Goal: Communication & Community: Answer question/provide support

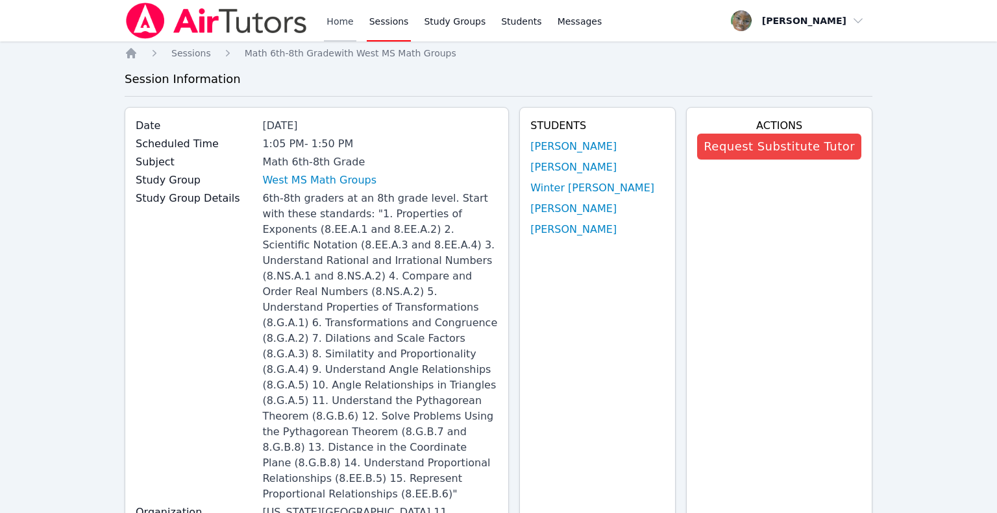
click at [346, 27] on link "Home" at bounding box center [340, 21] width 32 height 42
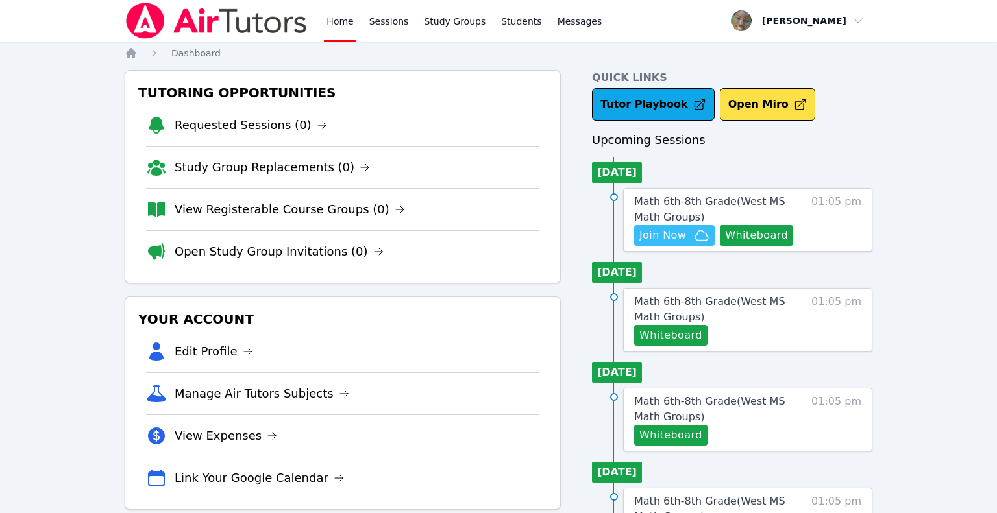
click at [667, 241] on span "Join Now" at bounding box center [662, 236] width 47 height 16
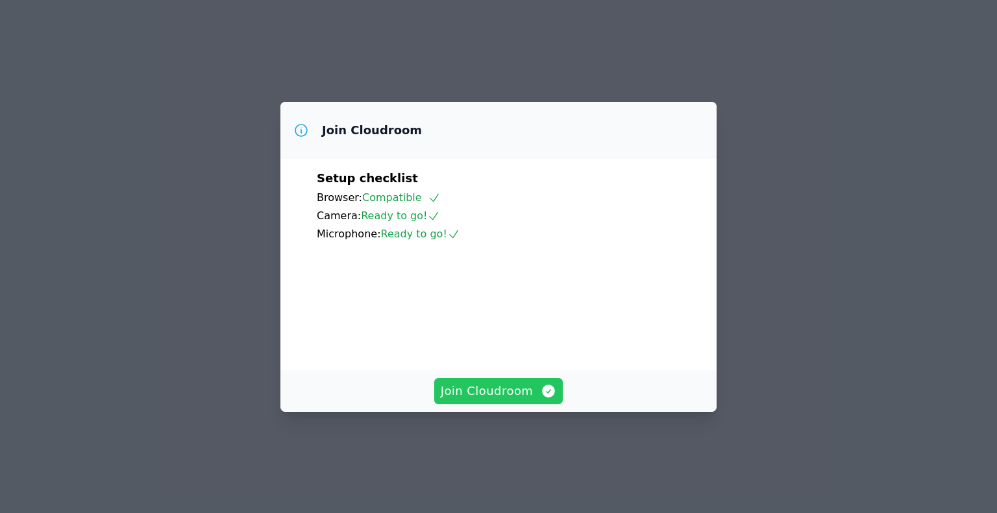
click at [454, 400] on span "Join Cloudroom" at bounding box center [499, 391] width 116 height 18
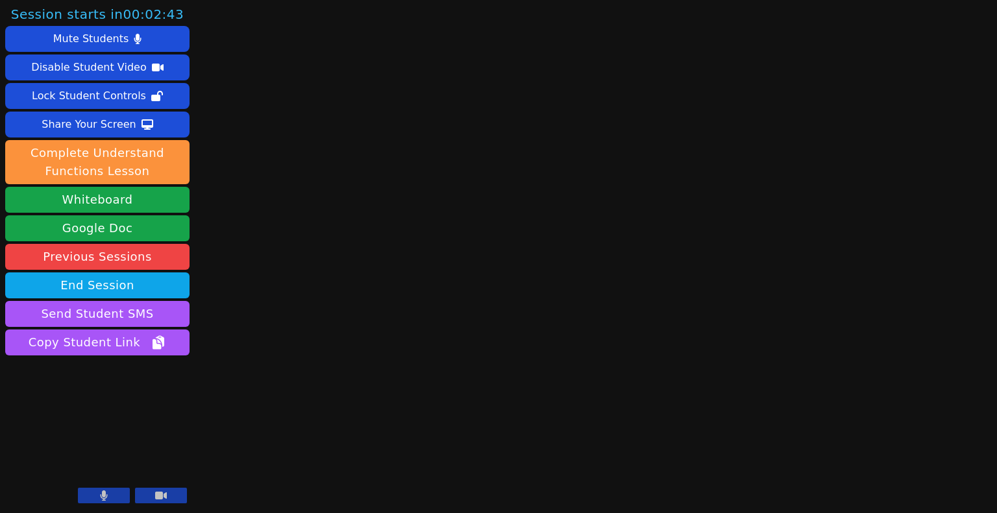
click at [116, 500] on button at bounding box center [104, 496] width 52 height 16
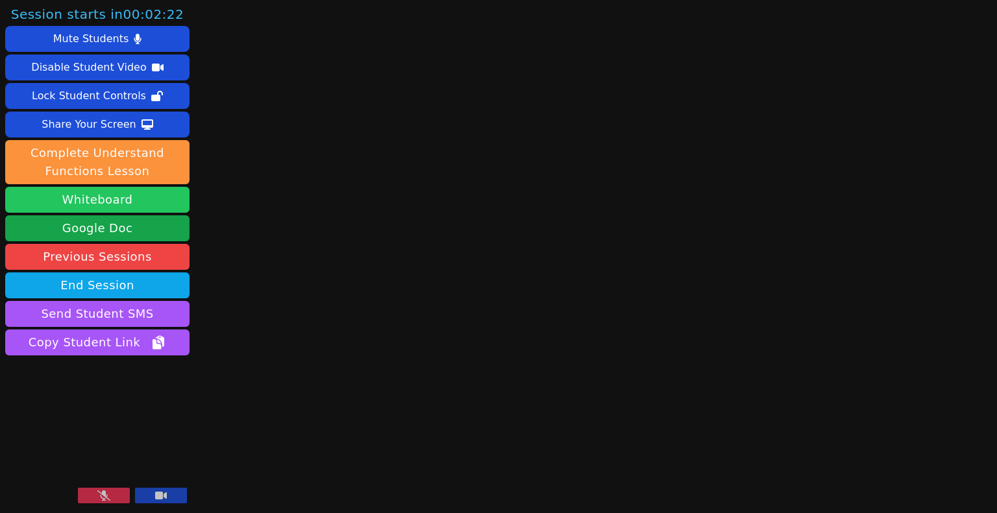
click at [129, 202] on button "Whiteboard" at bounding box center [97, 200] width 184 height 26
click at [170, 494] on button at bounding box center [161, 496] width 52 height 16
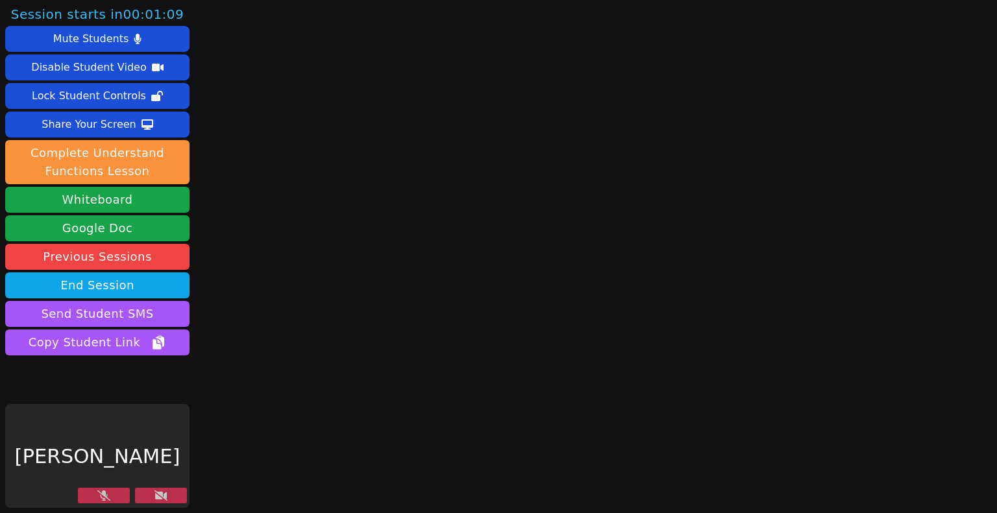
click at [153, 495] on button at bounding box center [161, 496] width 52 height 16
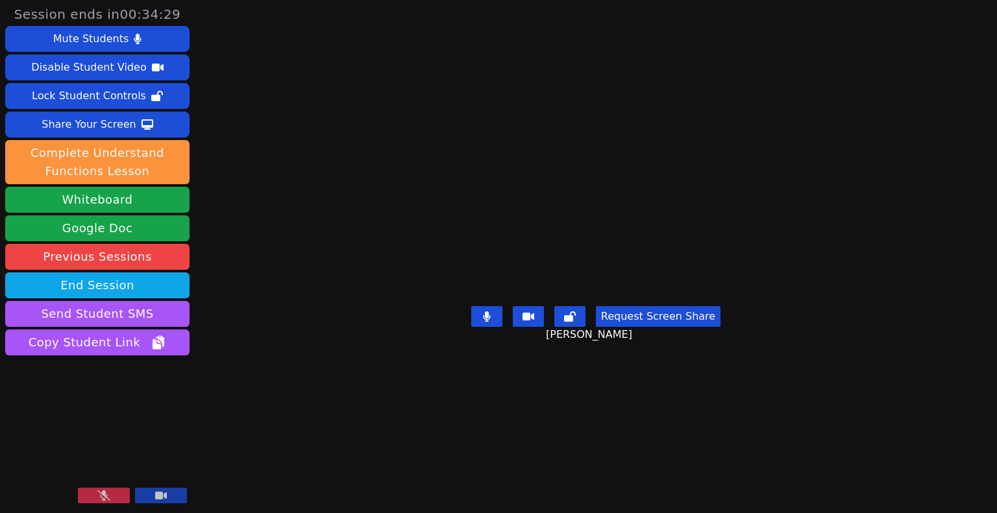
click at [117, 496] on button at bounding box center [104, 496] width 52 height 16
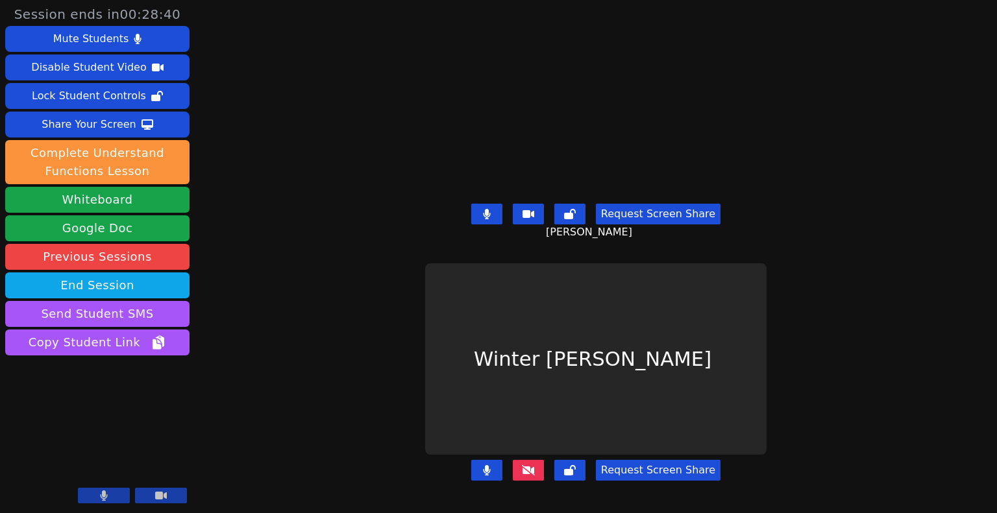
click at [536, 476] on button at bounding box center [528, 470] width 31 height 21
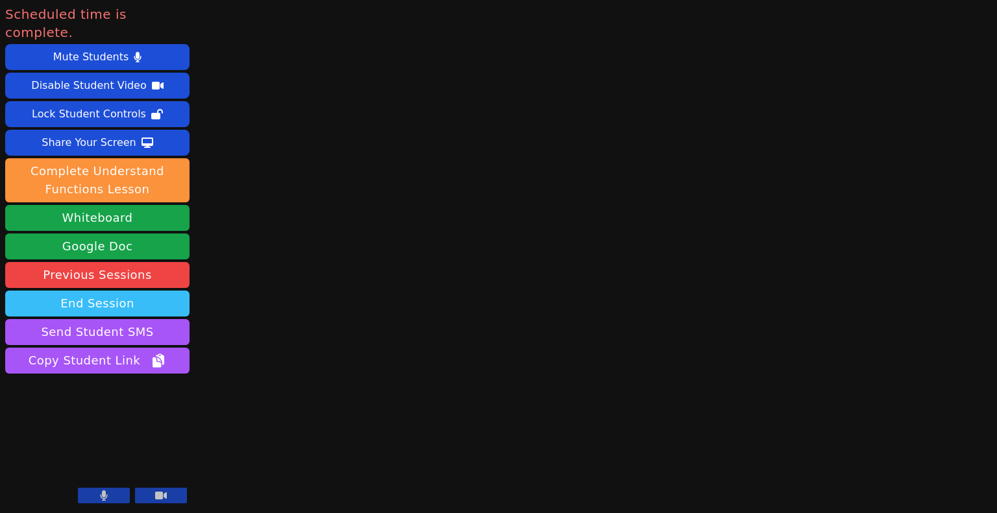
click at [99, 291] on button "End Session" at bounding box center [97, 304] width 184 height 26
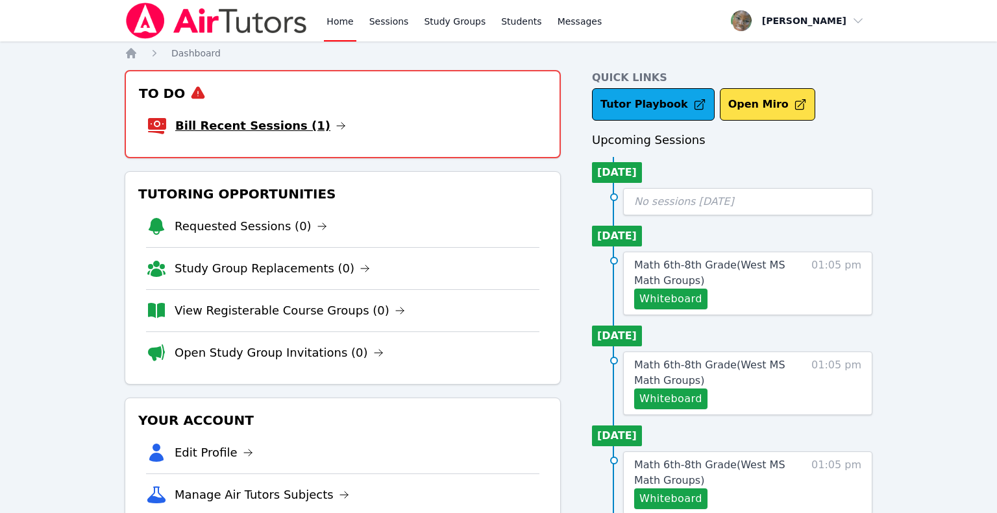
click at [277, 128] on link "Bill Recent Sessions (1)" at bounding box center [260, 126] width 171 height 18
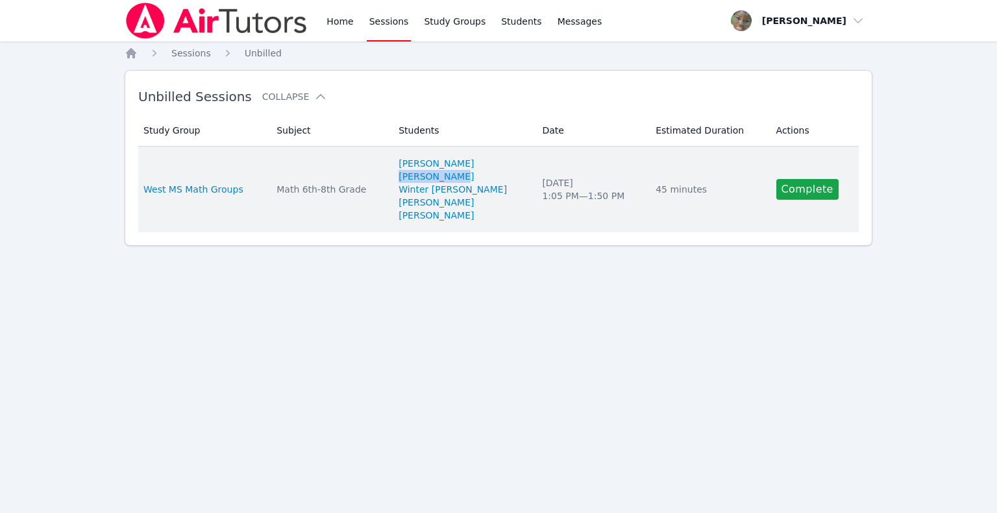
drag, startPoint x: 458, startPoint y: 178, endPoint x: 401, endPoint y: 177, distance: 57.1
click at [401, 177] on td "Students Jeremiah Cosby Skylar Dieck Winter Montgomery Andrea Griego Jonteon Go…" at bounding box center [462, 190] width 143 height 86
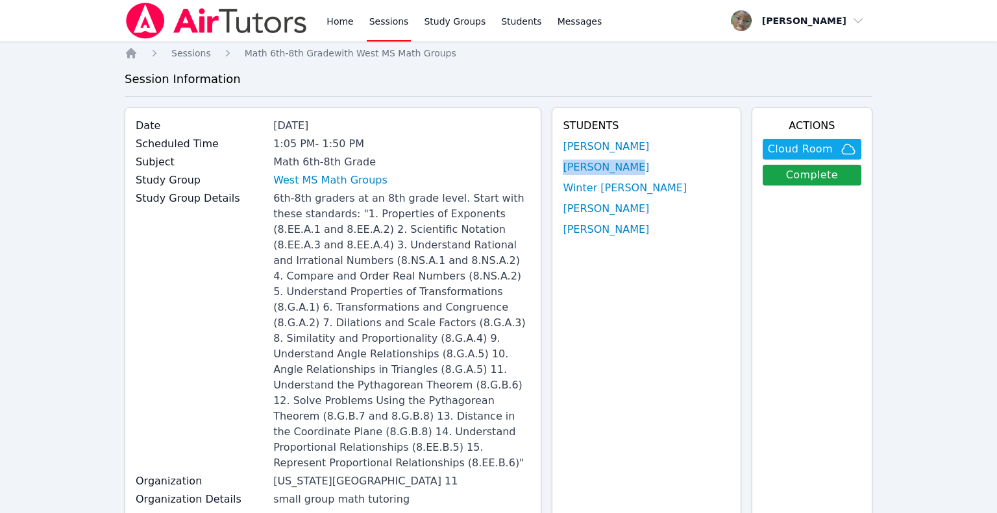
drag, startPoint x: 635, startPoint y: 167, endPoint x: 572, endPoint y: 173, distance: 63.2
click at [572, 173] on div "Students Jeremiah Cosby Skylar Dieck Winter Montgomery Andrea Griego Jonteon Go…" at bounding box center [646, 323] width 189 height 432
copy link "[PERSON_NAME]"
click at [646, 166] on li "[PERSON_NAME]" at bounding box center [646, 168] width 167 height 16
drag, startPoint x: 646, startPoint y: 166, endPoint x: 589, endPoint y: 171, distance: 57.3
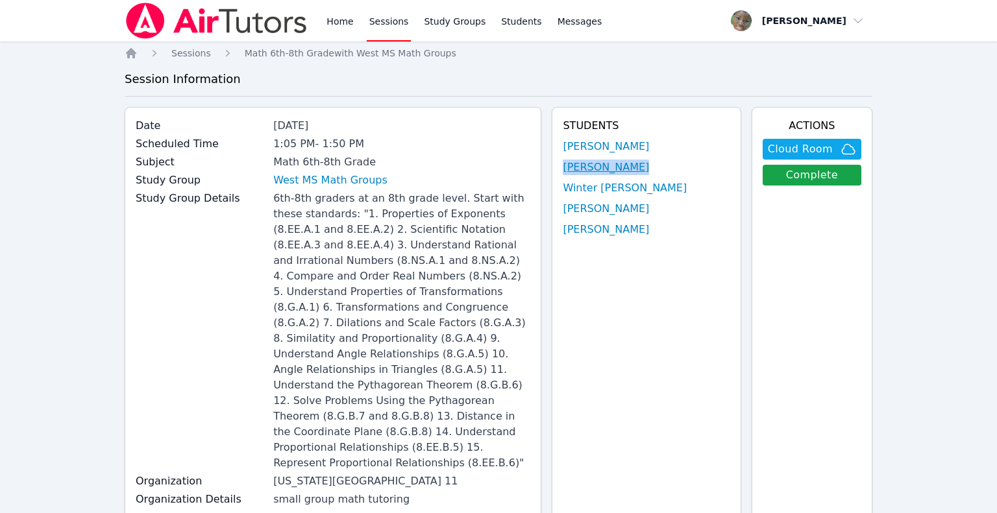
click at [589, 171] on li "[PERSON_NAME]" at bounding box center [646, 168] width 167 height 16
copy li "[PERSON_NAME]"
click at [183, 56] on span "Sessions" at bounding box center [191, 53] width 40 height 10
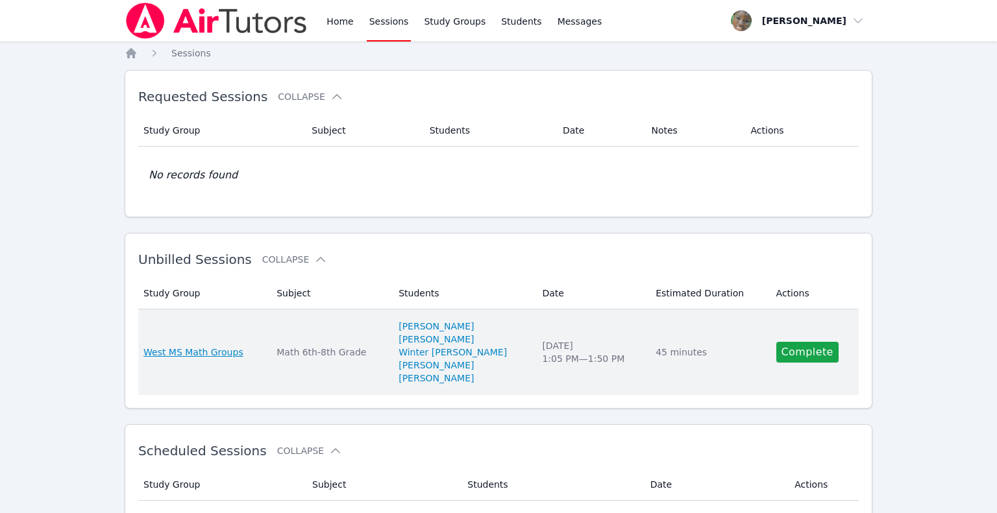
click at [203, 350] on span "West MS Math Groups" at bounding box center [193, 352] width 100 height 13
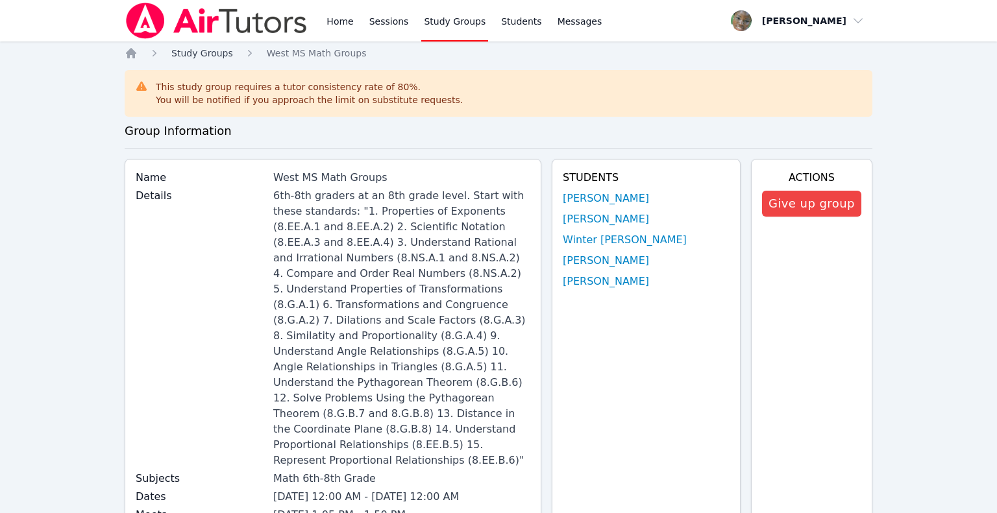
click at [199, 51] on span "Study Groups" at bounding box center [202, 53] width 62 height 10
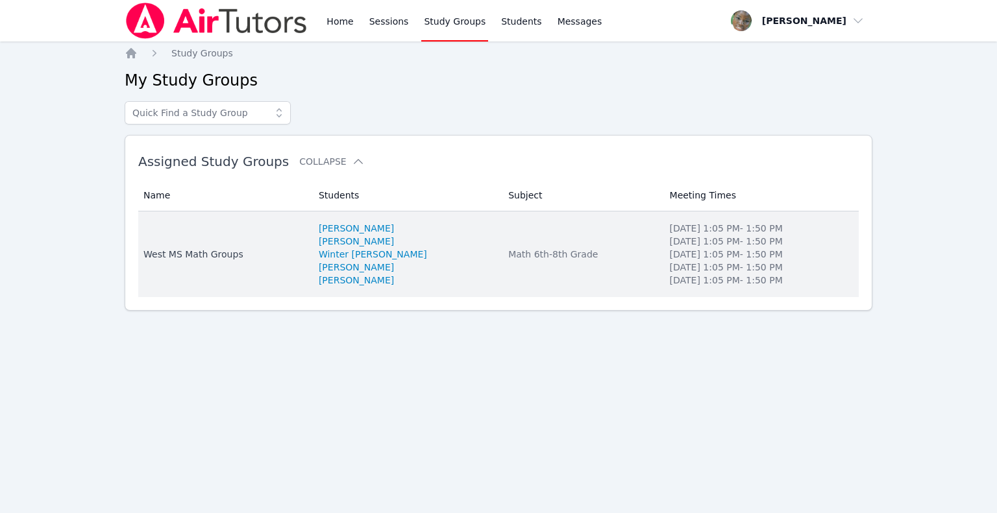
click at [221, 260] on div "West MS Math Groups" at bounding box center [223, 254] width 160 height 13
